Goal: Navigation & Orientation: Go to known website

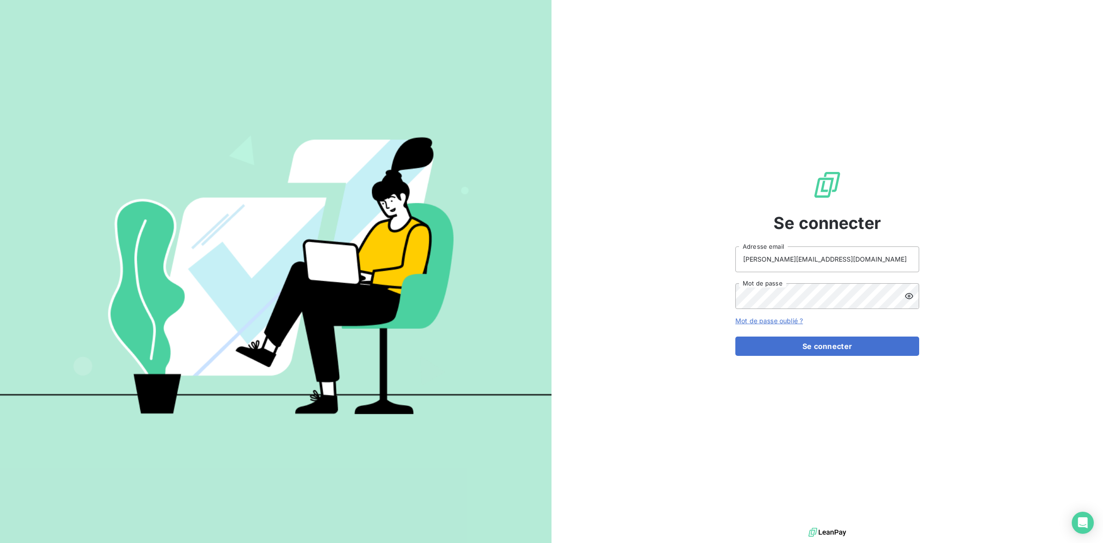
click at [623, 154] on div "Se connecter [PERSON_NAME][EMAIL_ADDRESS][DOMAIN_NAME] Adresse email Mot de pas…" at bounding box center [826, 262] width 551 height 525
